Goal: Navigation & Orientation: Go to known website

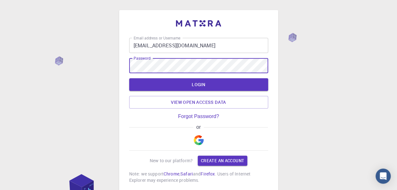
click at [129, 78] on button "LOGIN" at bounding box center [198, 84] width 139 height 13
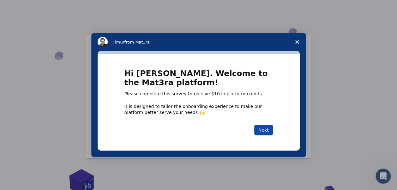
click at [264, 131] on button "Next" at bounding box center [263, 130] width 19 height 11
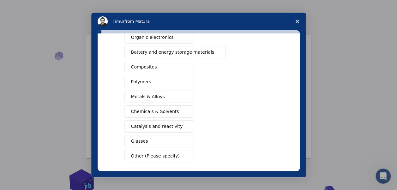
scroll to position [112, 0]
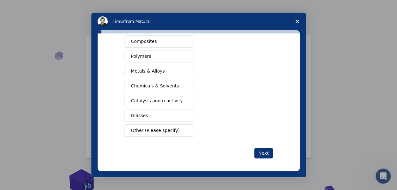
click at [298, 17] on span "Close survey" at bounding box center [297, 22] width 18 height 18
